Goal: Task Accomplishment & Management: Use online tool/utility

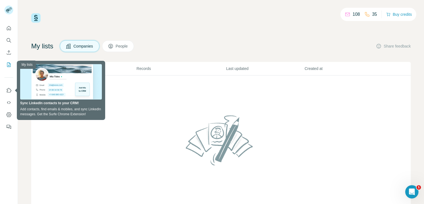
click at [9, 63] on icon "My lists" at bounding box center [9, 65] width 6 height 6
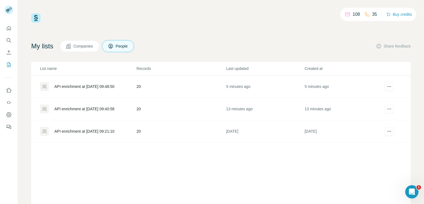
click at [91, 86] on div "API enrichment at 2025-10-11 09:48:50" at bounding box center [84, 87] width 60 height 6
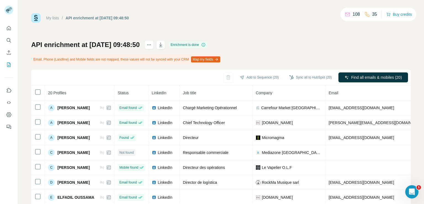
click at [212, 61] on button "Map my fields" at bounding box center [205, 59] width 29 height 6
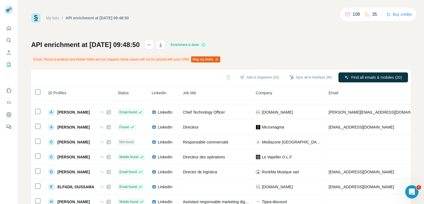
scroll to position [2, 0]
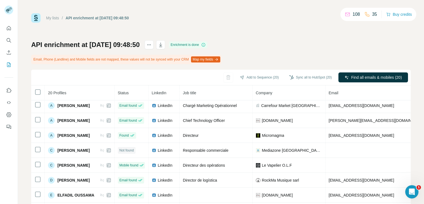
click at [54, 17] on link "My lists" at bounding box center [52, 18] width 13 height 4
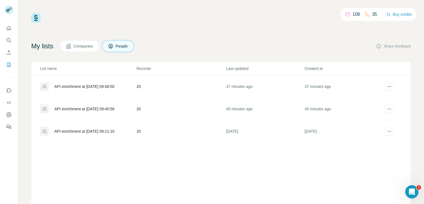
click at [81, 48] on span "Companies" at bounding box center [83, 46] width 20 height 6
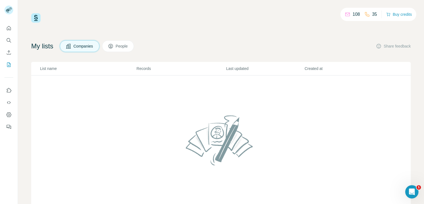
click at [114, 47] on button "People" at bounding box center [118, 46] width 32 height 12
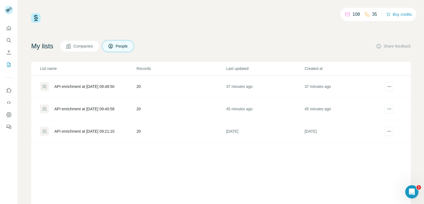
click at [66, 86] on div "API enrichment at 2025-10-11 09:48:50" at bounding box center [84, 87] width 60 height 6
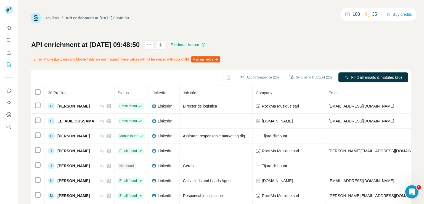
scroll to position [77, 0]
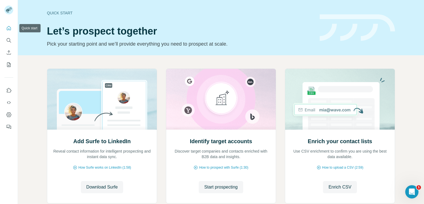
click at [6, 28] on icon "Quick start" at bounding box center [9, 28] width 6 height 6
click at [9, 29] on icon "Quick start" at bounding box center [9, 28] width 4 height 4
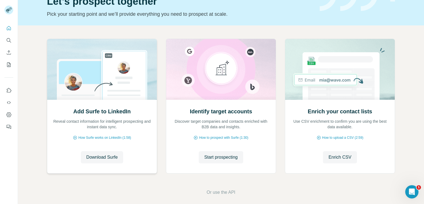
scroll to position [30, 0]
click at [8, 99] on button "Use Surfe API" at bounding box center [8, 103] width 9 height 10
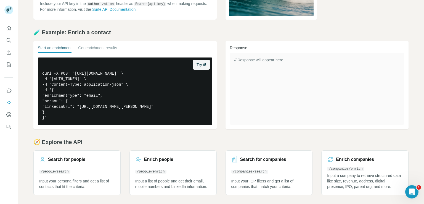
scroll to position [86, 0]
click at [280, 170] on link "Search for companies /companies/search Input your ICP filters and get a list of…" at bounding box center [269, 172] width 87 height 45
